Goal: Transaction & Acquisition: Purchase product/service

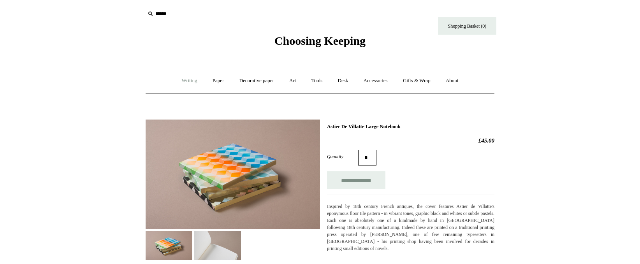
click at [182, 81] on link "Writing +" at bounding box center [190, 80] width 30 height 21
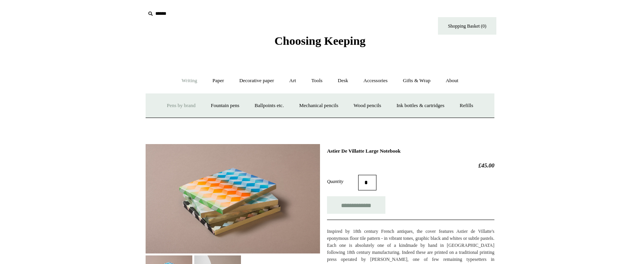
click at [183, 102] on link "Pens by brand +" at bounding box center [181, 105] width 43 height 21
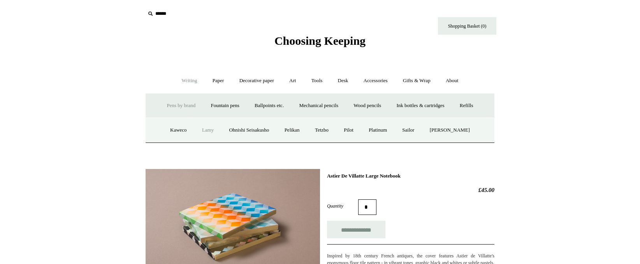
click at [206, 127] on link "Lamy" at bounding box center [208, 130] width 26 height 21
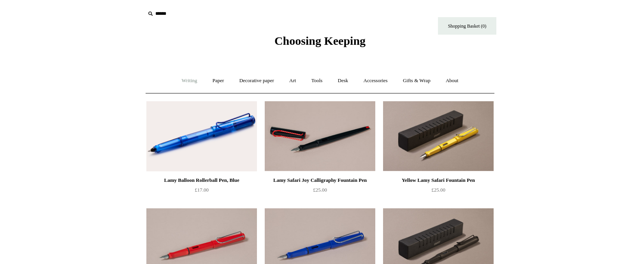
click at [188, 82] on link "Writing +" at bounding box center [190, 80] width 30 height 21
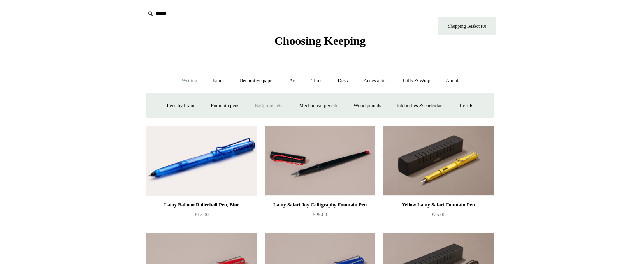
click at [255, 107] on link "Ballpoints etc. +" at bounding box center [269, 105] width 43 height 21
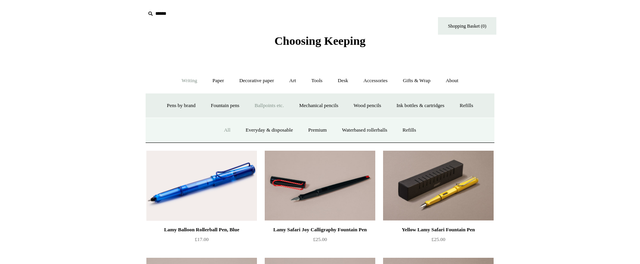
click at [226, 130] on link "All" at bounding box center [227, 130] width 21 height 21
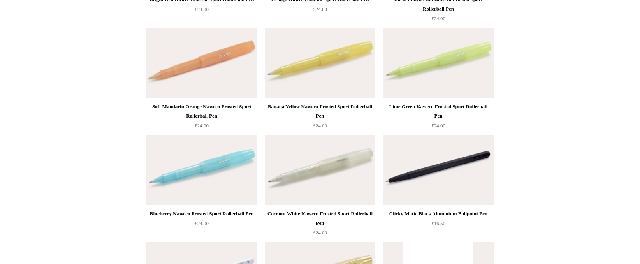
scroll to position [818, 0]
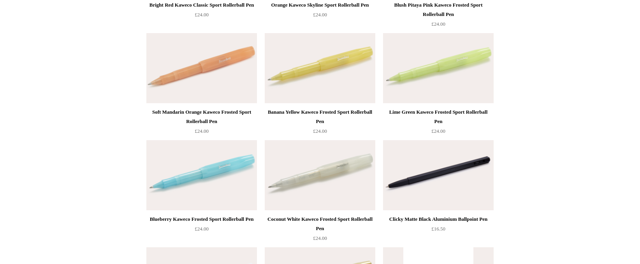
click at [431, 171] on img at bounding box center [438, 175] width 111 height 70
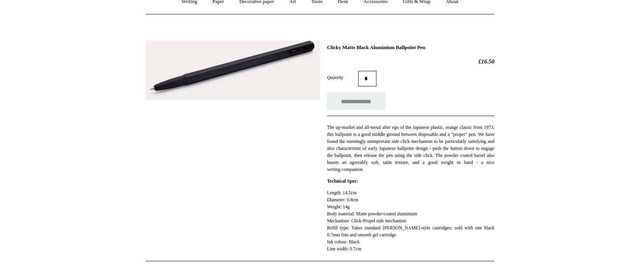
scroll to position [39, 0]
